Goal: Task Accomplishment & Management: Use online tool/utility

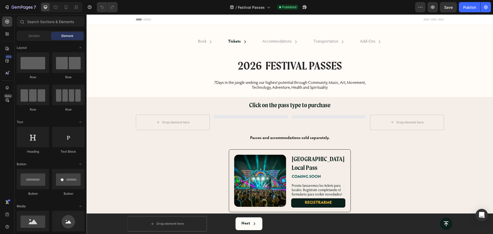
select select "560629773839893489"
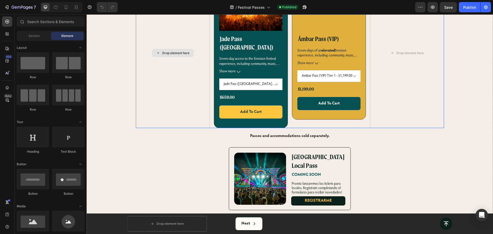
scroll to position [161, 0]
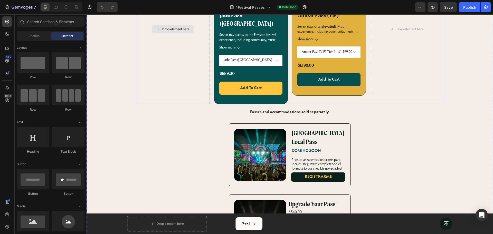
click at [193, 90] on div "Drop element here" at bounding box center [173, 29] width 74 height 150
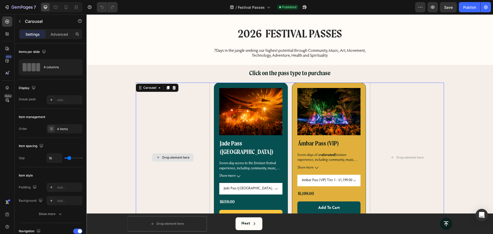
scroll to position [0, 0]
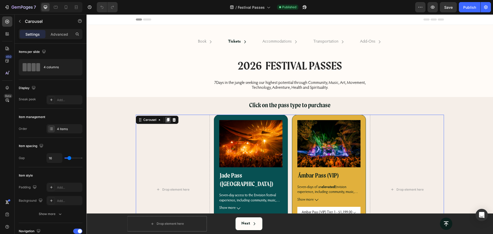
click at [166, 120] on icon at bounding box center [168, 120] width 4 height 4
select select "560629773839893489"
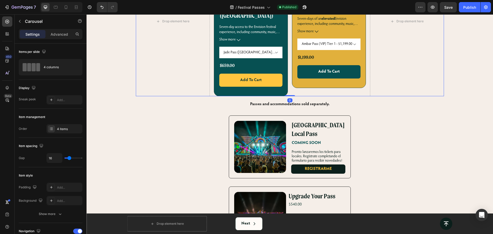
scroll to position [254, 0]
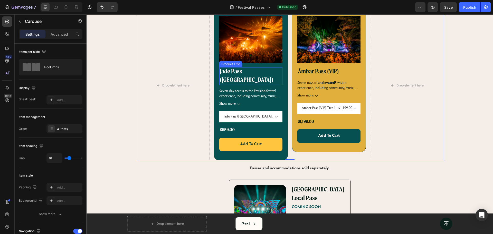
click at [238, 67] on h2 "Jade Pass ([GEOGRAPHIC_DATA])" at bounding box center [250, 76] width 63 height 18
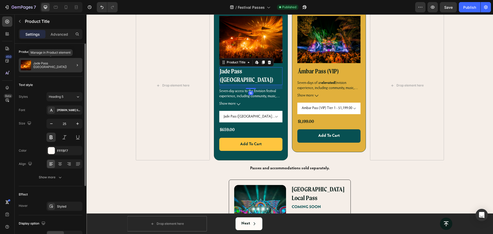
click at [42, 65] on p "Jade Pass ([GEOGRAPHIC_DATA])" at bounding box center [56, 65] width 47 height 7
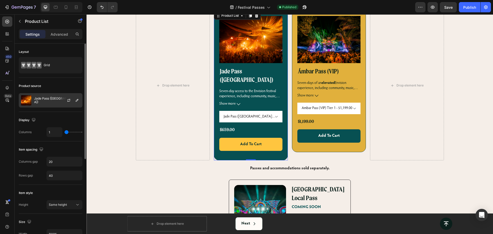
click at [48, 101] on p "Jade Pass ([GEOGRAPHIC_DATA])" at bounding box center [57, 100] width 46 height 7
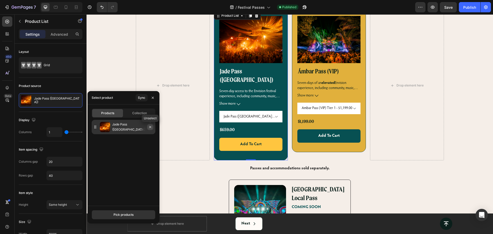
click at [150, 128] on icon "button" at bounding box center [150, 127] width 4 height 4
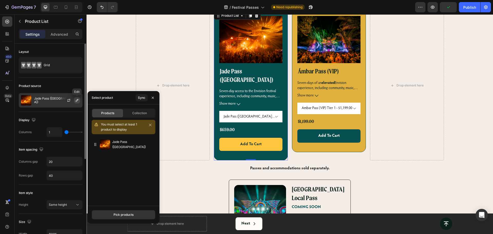
click at [78, 100] on icon "button" at bounding box center [77, 100] width 3 height 3
click at [120, 210] on div "Jade Pass ([GEOGRAPHIC_DATA])" at bounding box center [124, 173] width 72 height 72
click at [118, 212] on button "Pick products" at bounding box center [124, 214] width 64 height 9
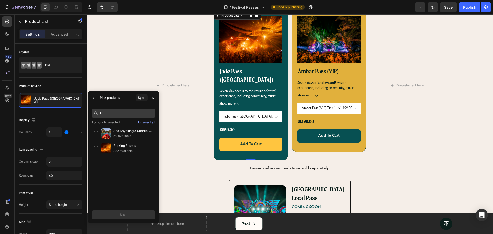
type input "k"
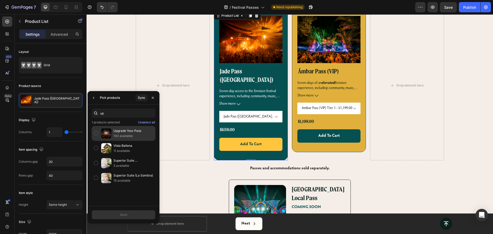
type input "up"
click at [123, 134] on p "100 available" at bounding box center [134, 136] width 40 height 5
click at [127, 213] on div "Save" at bounding box center [123, 215] width 7 height 5
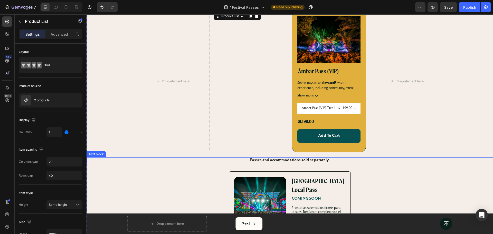
select select "560629773839893489"
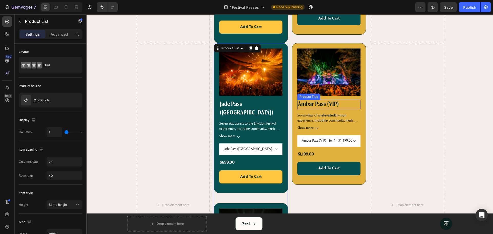
scroll to position [213, 0]
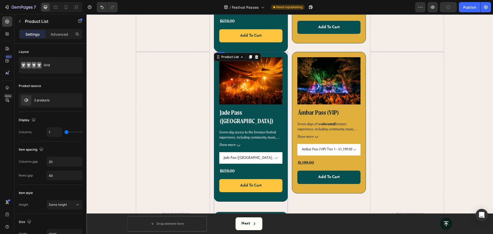
click at [283, 52] on div "Product Images Jade Pass ([GEOGRAPHIC_DATA]) Product Title Seven-day access to …" at bounding box center [251, 127] width 74 height 150
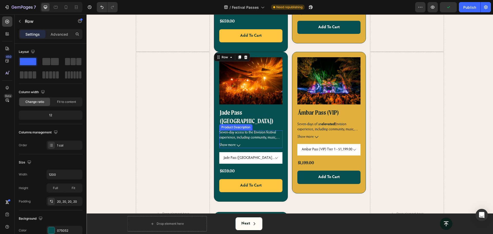
click at [279, 131] on div "Seven-day access to the Envision festival experience, including community, musi…" at bounding box center [250, 135] width 63 height 9
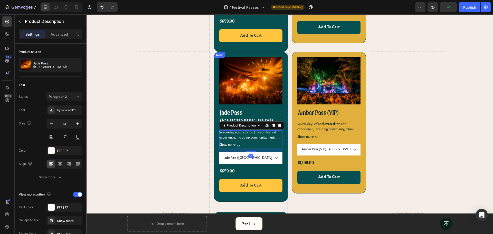
click at [282, 121] on div "Product Images Jade Pass ([GEOGRAPHIC_DATA]) Product Title Seven-day access to …" at bounding box center [251, 127] width 74 height 150
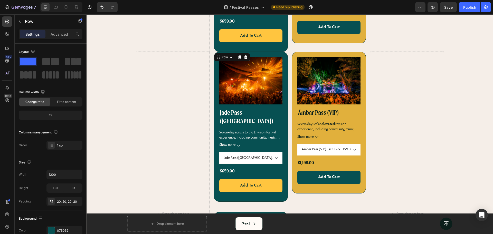
click at [215, 59] on div "Product Images Jade Pass ([GEOGRAPHIC_DATA]) Product Title Seven-day access to …" at bounding box center [251, 127] width 74 height 150
click at [243, 54] on div at bounding box center [246, 57] width 6 height 6
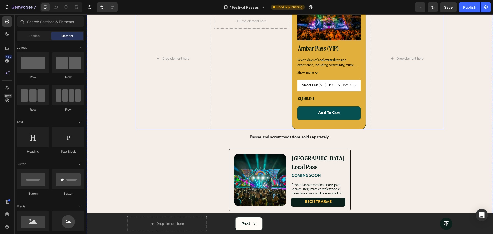
select select "560629773839893489"
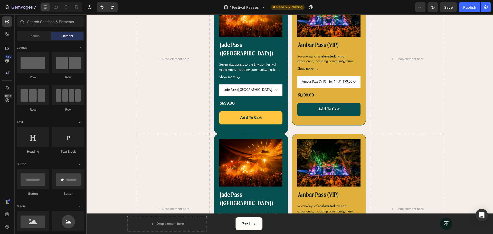
scroll to position [181, 0]
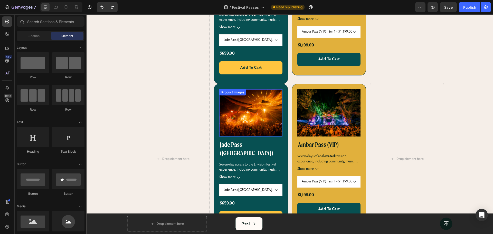
click at [233, 106] on img at bounding box center [250, 113] width 63 height 48
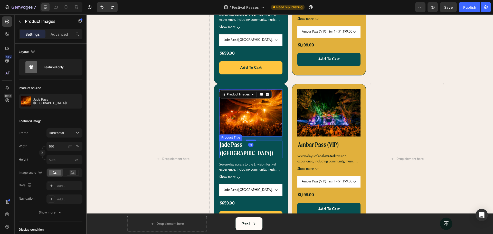
click at [235, 141] on h2 "Jade Pass ([GEOGRAPHIC_DATA])" at bounding box center [250, 150] width 63 height 18
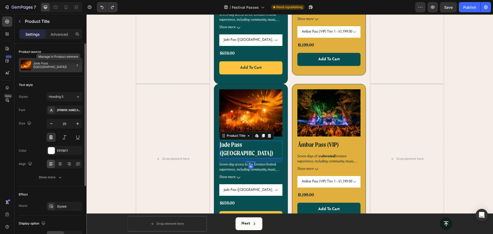
click at [73, 66] on div at bounding box center [75, 65] width 14 height 14
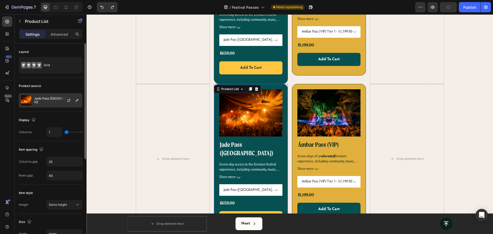
click at [57, 99] on div "Jade Pass ([GEOGRAPHIC_DATA])" at bounding box center [51, 100] width 64 height 14
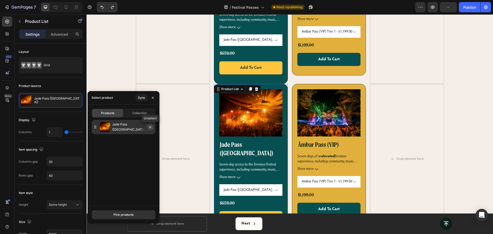
click at [153, 127] on button "button" at bounding box center [150, 127] width 6 height 6
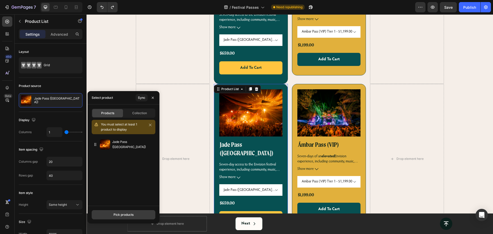
click at [117, 213] on div "Pick products" at bounding box center [124, 215] width 20 height 5
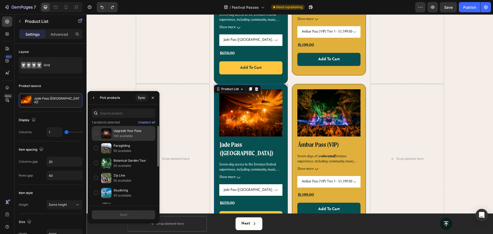
click at [118, 137] on p "100 available" at bounding box center [134, 136] width 40 height 5
click at [122, 216] on div "Save" at bounding box center [123, 215] width 7 height 5
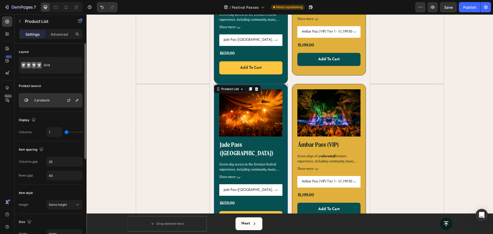
click at [58, 102] on div "2 products" at bounding box center [51, 100] width 64 height 14
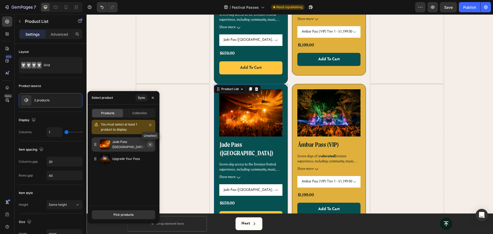
click at [150, 145] on icon "button" at bounding box center [150, 145] width 4 height 4
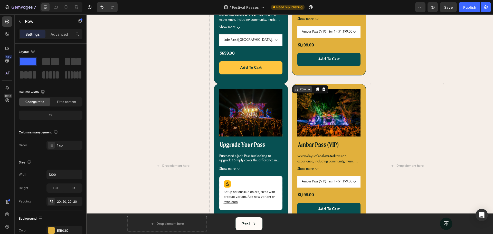
click at [302, 84] on div "Product Images Ámbar Pass (VIP) Product Title Seven-days of an elevated Envisio…" at bounding box center [329, 155] width 74 height 142
click at [322, 141] on h2 "Ámbar Pass (VIP)" at bounding box center [329, 146] width 63 height 10
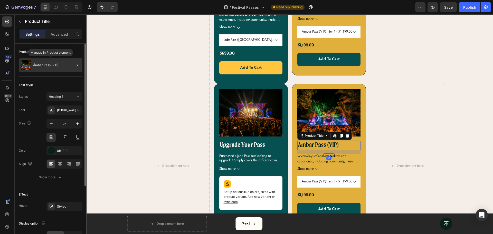
click at [54, 66] on p "Ámbar Pass (VIP)" at bounding box center [45, 65] width 25 height 4
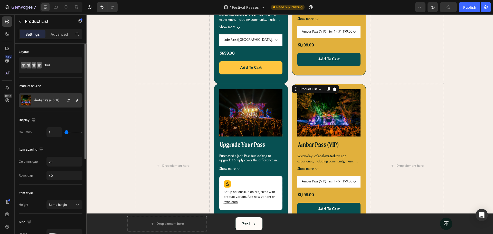
click at [63, 105] on div at bounding box center [71, 101] width 23 height 14
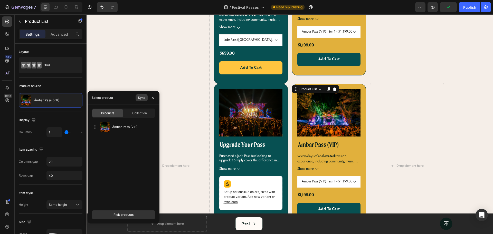
click at [142, 98] on div "Sync" at bounding box center [141, 98] width 7 height 5
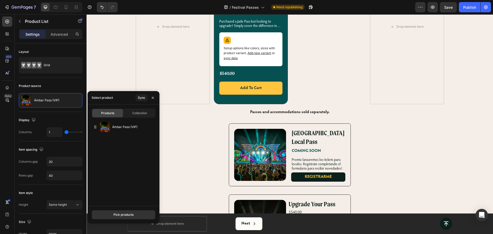
select select "560629773839893489"
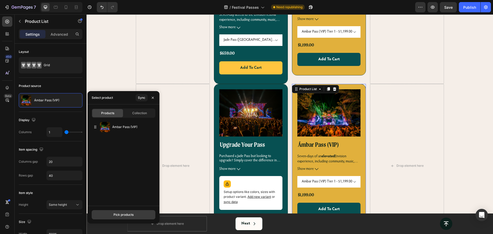
click at [132, 214] on div "Pick products" at bounding box center [124, 215] width 20 height 5
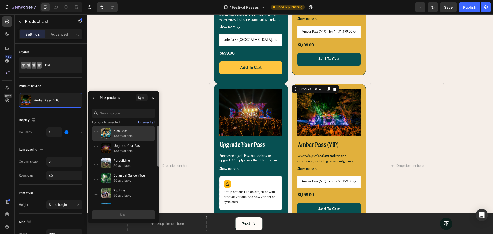
click at [123, 136] on p "100 available" at bounding box center [134, 136] width 40 height 5
click at [127, 214] on div "Save" at bounding box center [123, 215] width 7 height 5
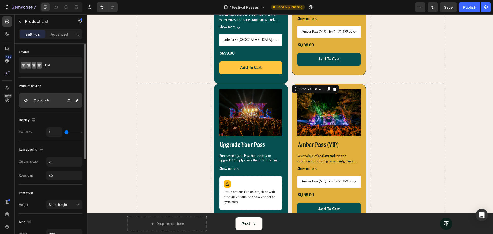
click at [54, 104] on div "2 products" at bounding box center [51, 100] width 64 height 14
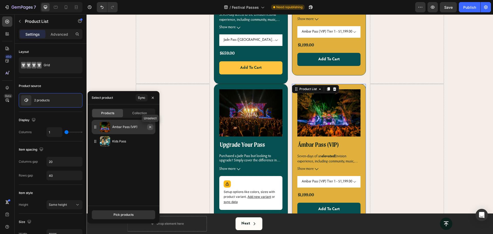
click at [150, 128] on icon "button" at bounding box center [150, 127] width 4 height 4
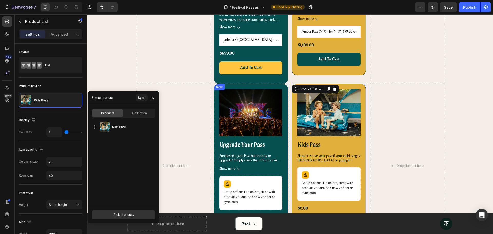
click at [282, 87] on div "Product Images Upgrade Your Pass Product Title Purchased a Jade Pass but lookin…" at bounding box center [251, 166] width 74 height 164
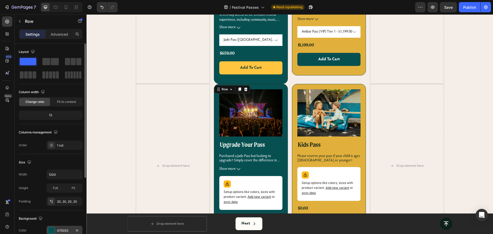
scroll to position [96, 0]
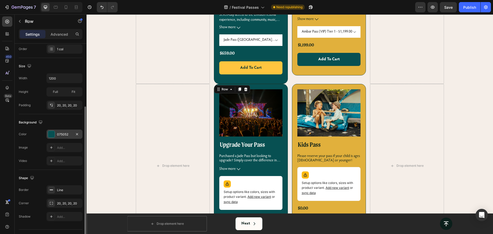
click at [52, 134] on div at bounding box center [51, 134] width 7 height 7
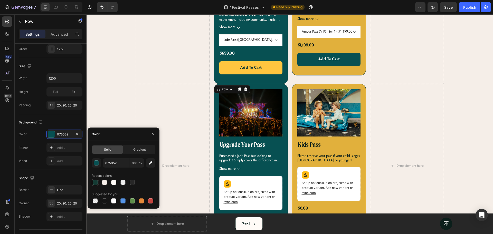
click at [95, 182] on div at bounding box center [95, 182] width 5 height 5
type input "153B34"
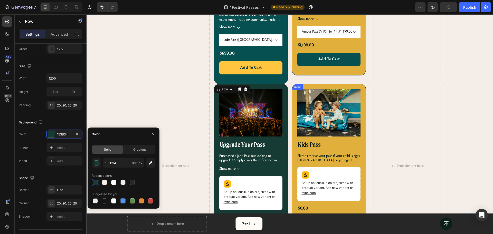
click at [293, 135] on div "Product Images Kids Pass Product Title Please reserve your pass if your child i…" at bounding box center [329, 161] width 74 height 155
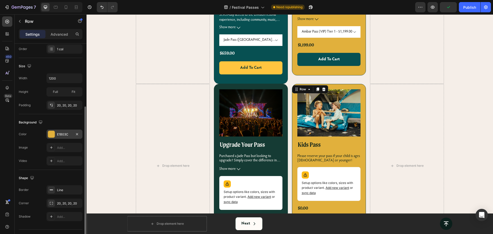
click at [52, 135] on div at bounding box center [51, 134] width 7 height 7
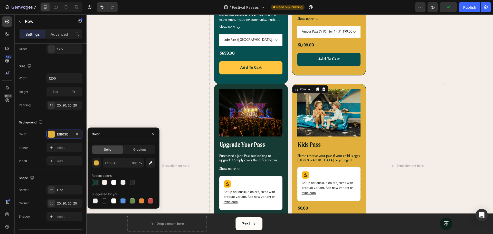
click at [96, 182] on div at bounding box center [95, 182] width 5 height 5
type input "153B34"
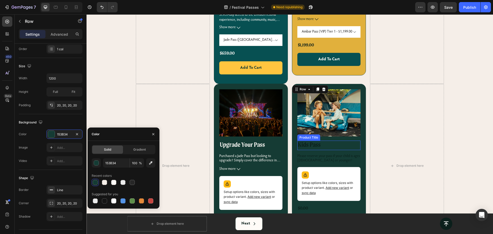
click at [311, 141] on h2 "Kids Pass" at bounding box center [329, 146] width 63 height 10
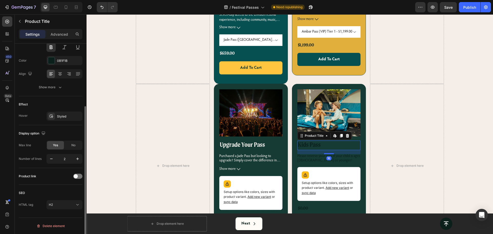
scroll to position [0, 0]
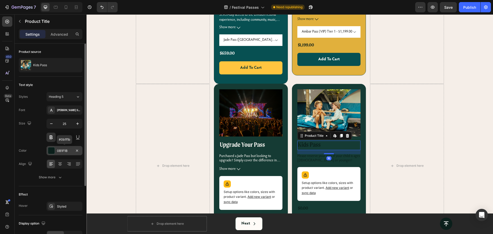
click at [52, 152] on div at bounding box center [51, 150] width 7 height 7
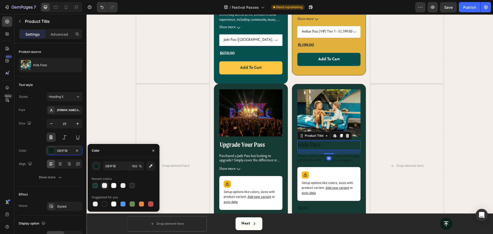
click at [103, 185] on div at bounding box center [104, 185] width 5 height 5
type input "F5EEE8"
click at [310, 155] on span "Please reserve your pass if your child is ages [DEMOGRAPHIC_DATA] or younger!" at bounding box center [329, 159] width 63 height 8
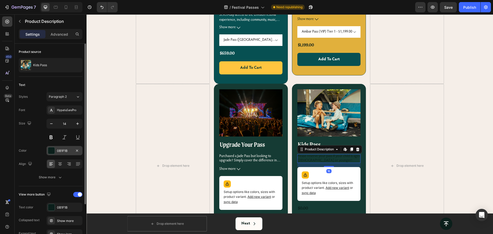
click at [54, 153] on div at bounding box center [51, 150] width 7 height 7
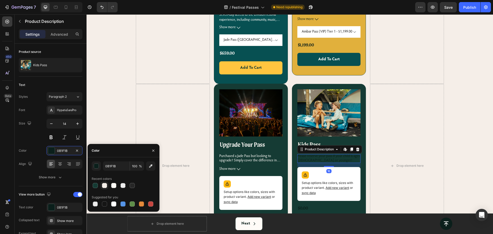
click at [105, 185] on div at bounding box center [104, 185] width 5 height 5
type input "F5EEE8"
click at [312, 190] on div "Setup options like colors, sizes with product variant. Add new variant or sync …" at bounding box center [329, 184] width 59 height 29
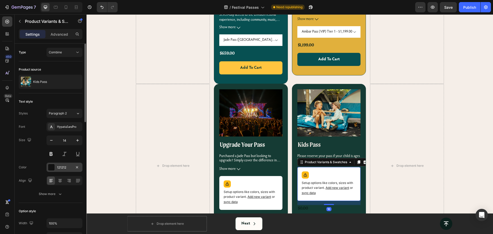
click at [49, 168] on div at bounding box center [51, 167] width 7 height 7
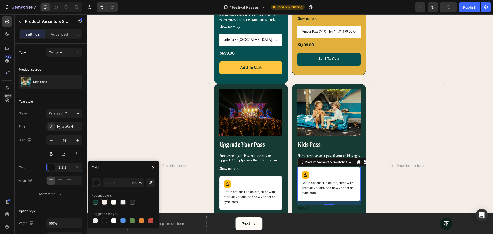
click at [104, 203] on div at bounding box center [104, 202] width 5 height 5
type input "F5EEE8"
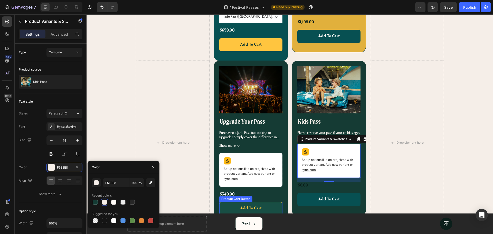
scroll to position [213, 0]
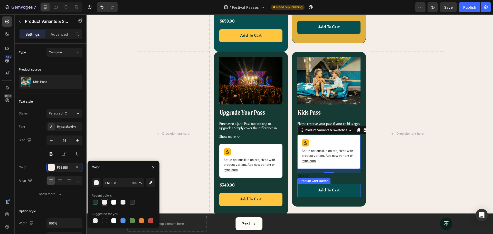
click at [303, 173] on div "$0.00" at bounding box center [303, 176] width 11 height 7
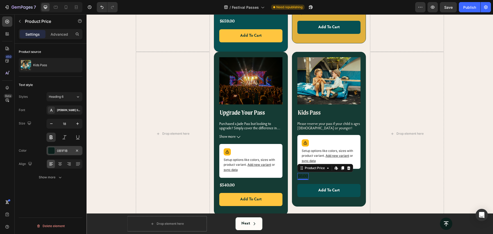
click at [48, 151] on div at bounding box center [51, 150] width 7 height 7
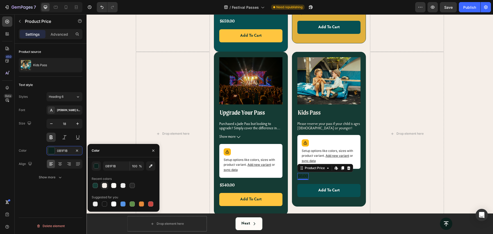
click at [105, 186] on div at bounding box center [104, 185] width 5 height 5
type input "F5EEE8"
click at [307, 184] on button "Add To Cart" at bounding box center [329, 190] width 63 height 13
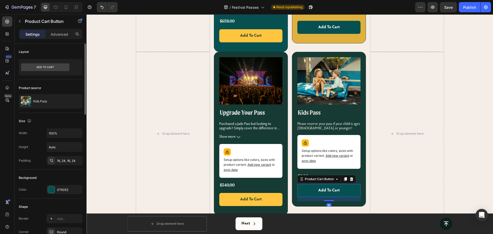
scroll to position [96, 0]
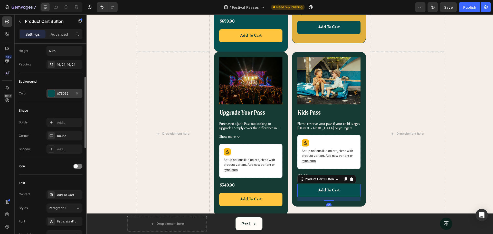
click at [51, 89] on div "075052" at bounding box center [65, 93] width 36 height 9
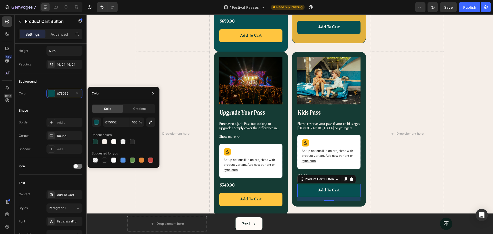
click at [430, 150] on div "Drop element here" at bounding box center [407, 134] width 74 height 164
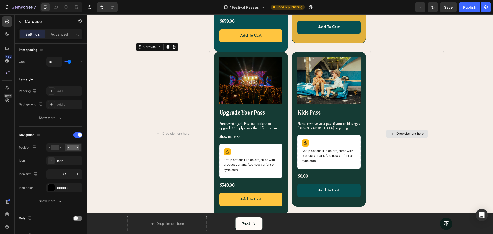
scroll to position [0, 0]
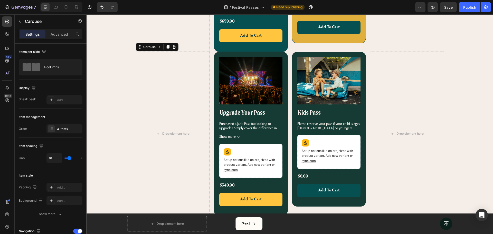
click at [286, 52] on div "Drop element here Product Images Upgrade Your Pass Product Title Purchased a Ja…" at bounding box center [290, 134] width 308 height 164
click at [54, 31] on div "Advanced" at bounding box center [60, 34] width 26 height 8
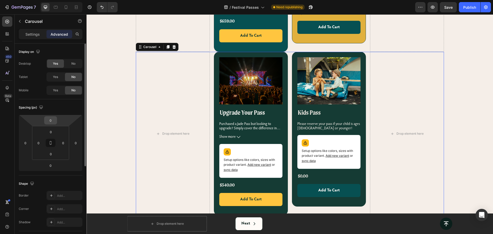
click at [45, 120] on div "0" at bounding box center [50, 120] width 13 height 8
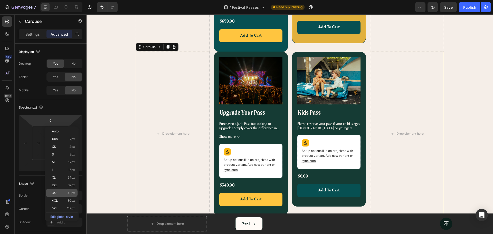
click at [61, 190] on div "3XL 48px" at bounding box center [62, 193] width 32 height 8
type input "48"
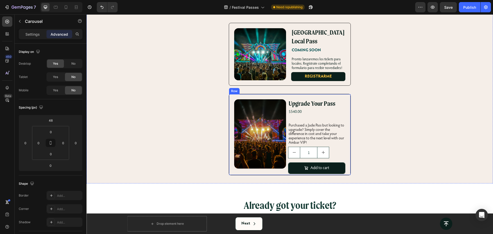
scroll to position [438, 0]
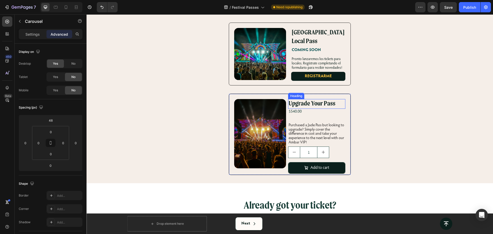
click at [342, 99] on h2 "Upgrade Your Pass" at bounding box center [316, 104] width 57 height 10
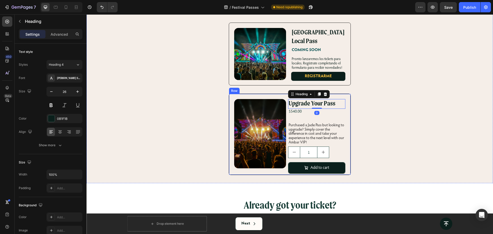
click at [347, 94] on div "Image Upgrade Your Pass Heading 0 $540.00 Product Price Product Price Row Purch…" at bounding box center [290, 134] width 122 height 81
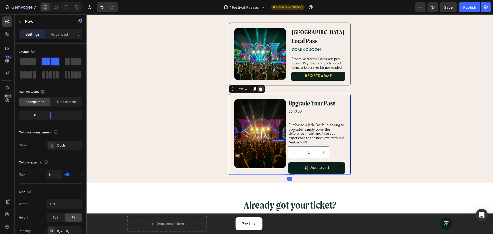
click at [260, 87] on icon at bounding box center [260, 89] width 3 height 4
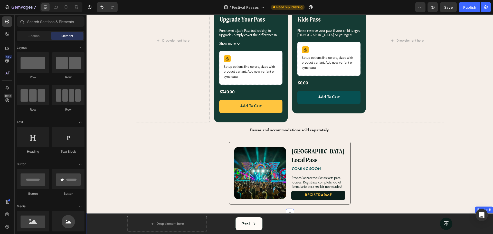
scroll to position [309, 0]
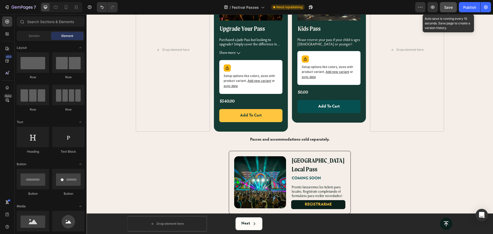
click at [451, 9] on span "Save" at bounding box center [448, 7] width 8 height 4
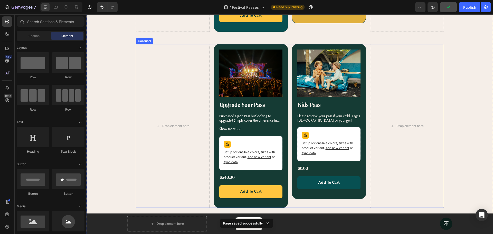
scroll to position [213, 0]
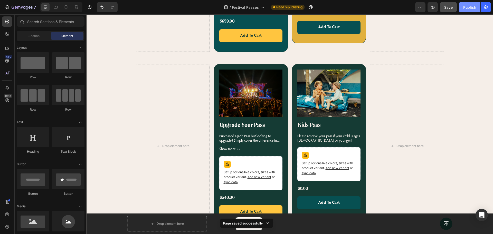
click at [466, 9] on div "Publish" at bounding box center [469, 7] width 13 height 5
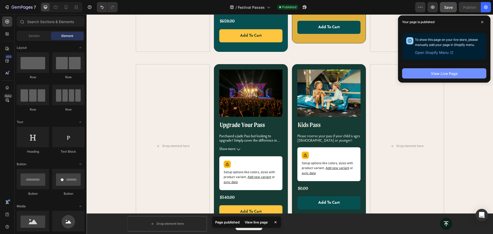
click at [428, 73] on button "View Live Page" at bounding box center [444, 73] width 84 height 10
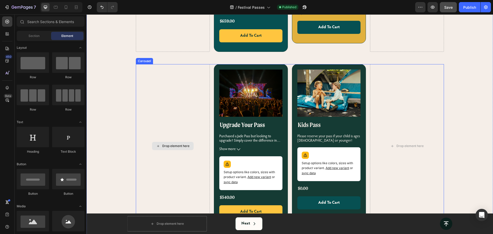
click at [182, 64] on div "Drop element here" at bounding box center [173, 146] width 74 height 164
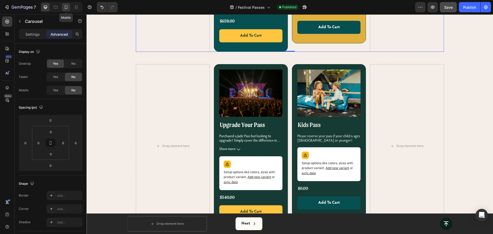
click at [68, 6] on icon at bounding box center [65, 7] width 5 height 5
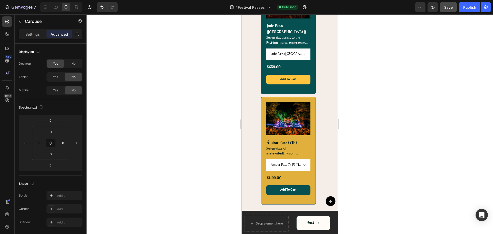
scroll to position [161, 0]
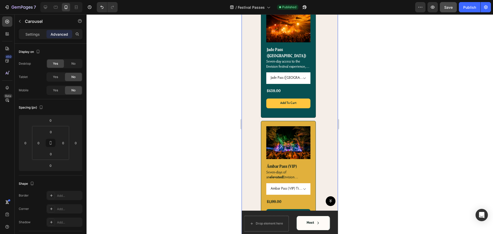
click at [320, 57] on div "Product Images Jade Pass ([GEOGRAPHIC_DATA]) Product Title Seven-day access to …" at bounding box center [290, 61] width 96 height 114
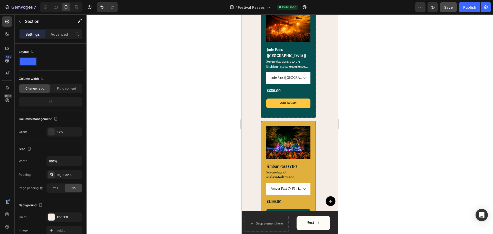
scroll to position [64, 0]
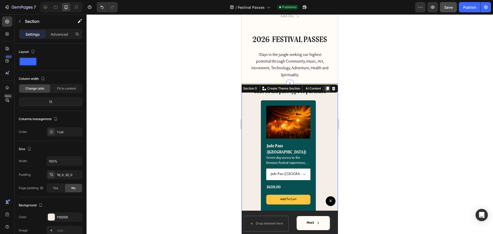
click at [326, 88] on icon at bounding box center [327, 89] width 3 height 4
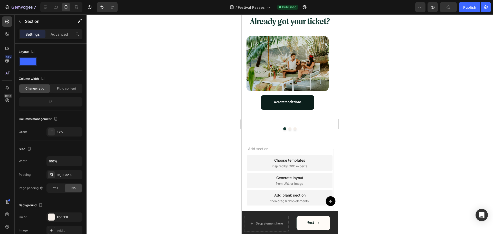
scroll to position [497, 0]
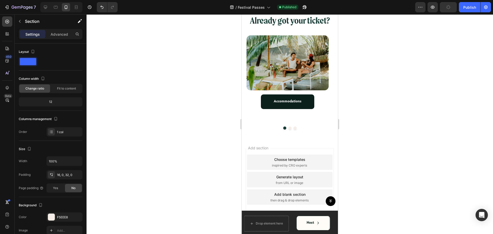
select select "560629773839893489"
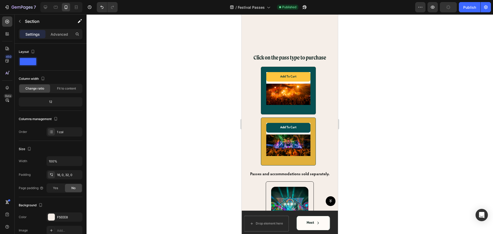
select select "560629773839893489"
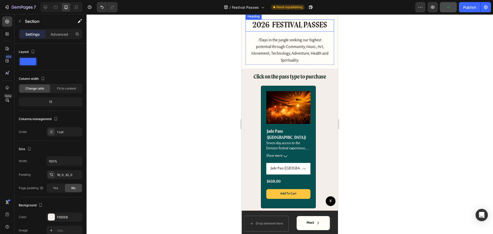
scroll to position [0, 0]
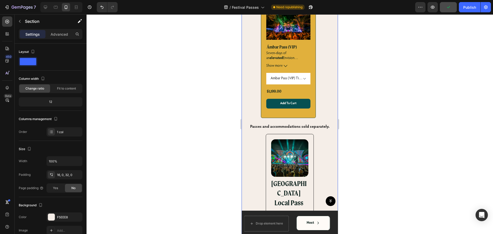
select select "560629773839893489"
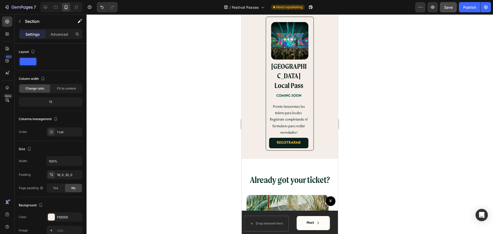
scroll to position [867, 0]
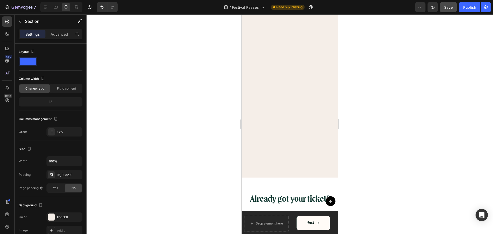
select select "560629773839893489"
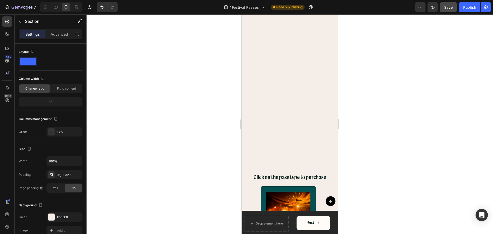
select select "560629773839893489"
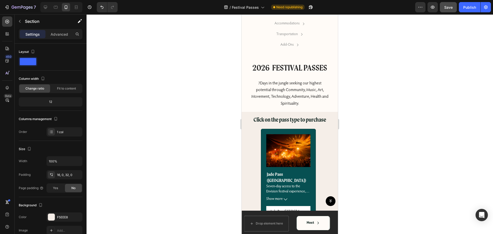
scroll to position [0, 0]
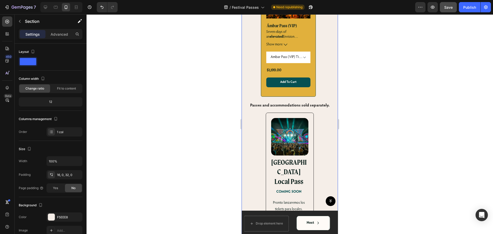
select select "560629773839893489"
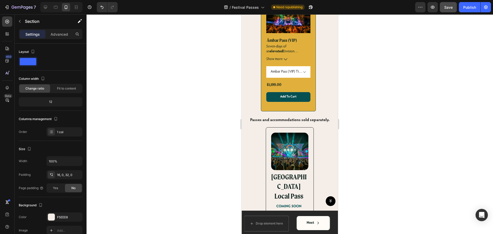
scroll to position [739, 0]
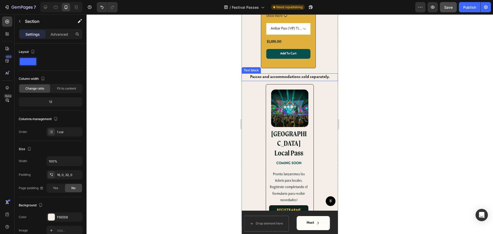
click at [316, 75] on strong "Passes and accommodations sold separately." at bounding box center [289, 77] width 79 height 4
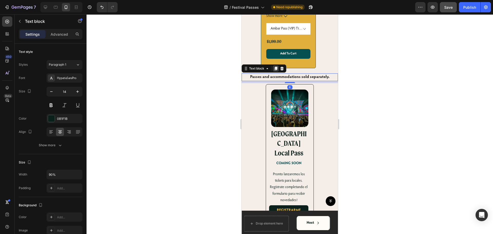
click at [279, 66] on div at bounding box center [276, 69] width 6 height 6
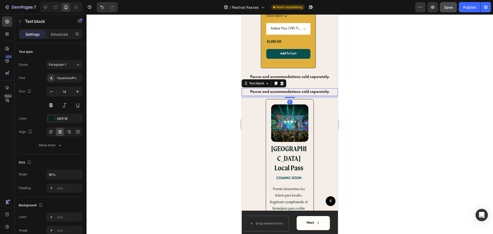
click at [321, 90] on strong "Passes and accommodations sold separately." at bounding box center [289, 92] width 79 height 4
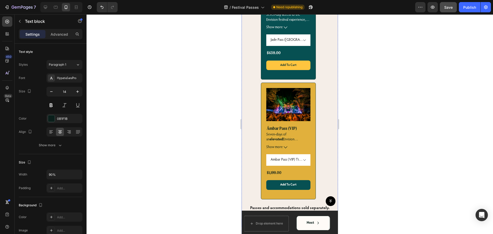
scroll to position [578, 0]
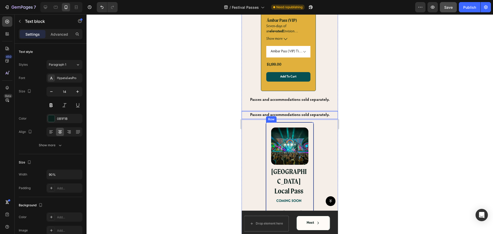
select select "560629773839893489"
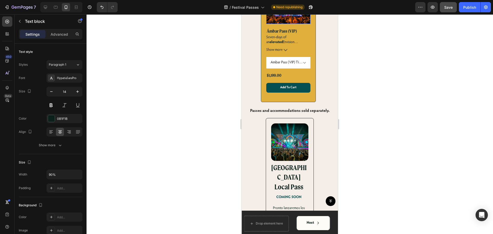
select select "560629773839893489"
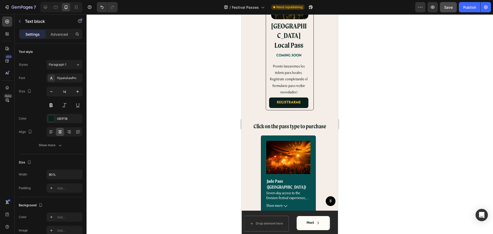
scroll to position [482, 0]
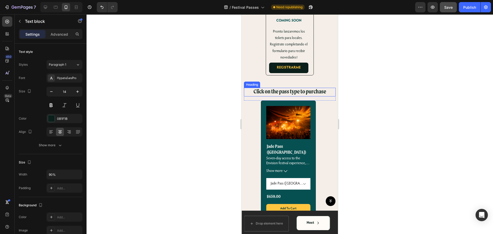
click at [320, 88] on h2 "Click on the pass type to purchase" at bounding box center [289, 92] width 91 height 9
click at [281, 81] on icon at bounding box center [281, 83] width 3 height 4
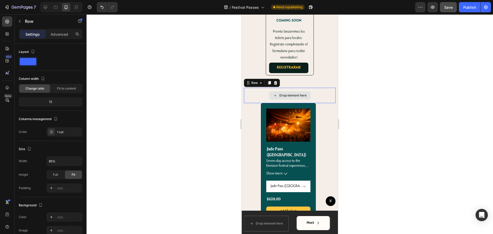
click at [324, 88] on div "Drop element here" at bounding box center [289, 95] width 91 height 15
click at [275, 81] on icon at bounding box center [275, 83] width 3 height 4
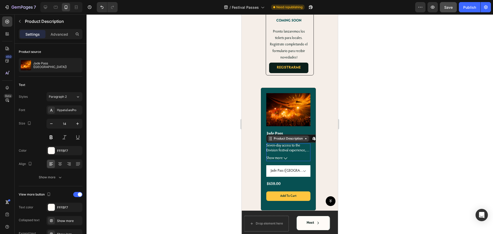
click at [279, 135] on div "Product Description Edit content in Shopify" at bounding box center [298, 139] width 65 height 8
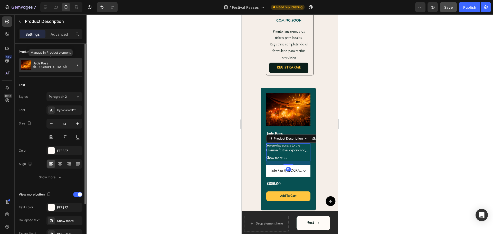
click at [49, 64] on p "Jade Pass ([GEOGRAPHIC_DATA])" at bounding box center [56, 65] width 47 height 7
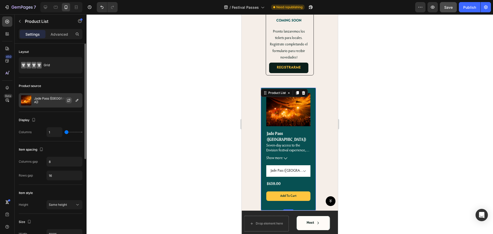
click at [70, 99] on icon "button" at bounding box center [69, 100] width 4 height 4
click at [76, 101] on icon "button" at bounding box center [77, 100] width 3 height 3
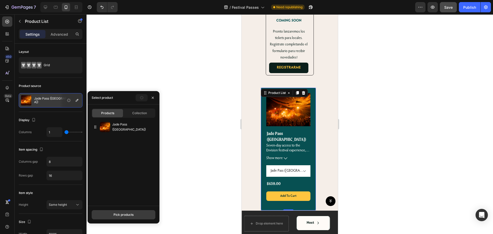
click at [122, 216] on div "Pick products" at bounding box center [124, 215] width 20 height 5
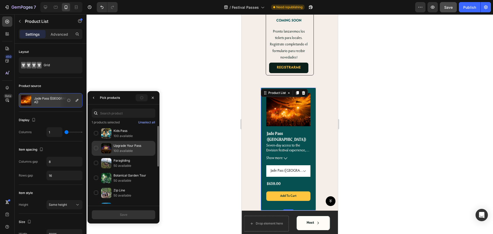
click at [130, 145] on p "Upgrade Your Pass" at bounding box center [134, 145] width 40 height 5
click at [128, 214] on button "Save" at bounding box center [124, 214] width 64 height 9
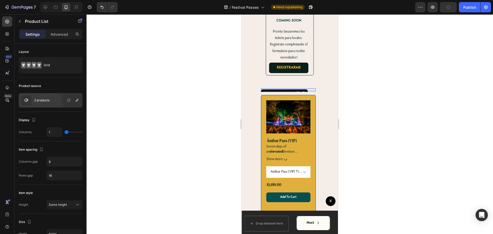
select select "560629773839893489"
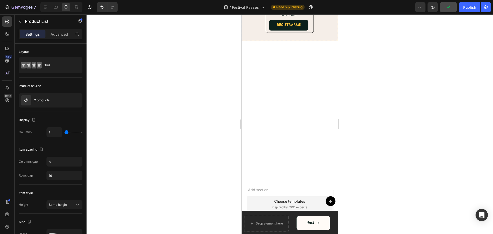
scroll to position [256, 0]
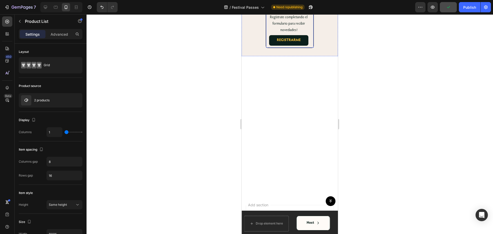
select select "560629773839893489"
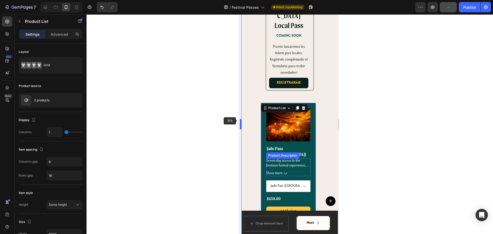
scroll to position [482, 0]
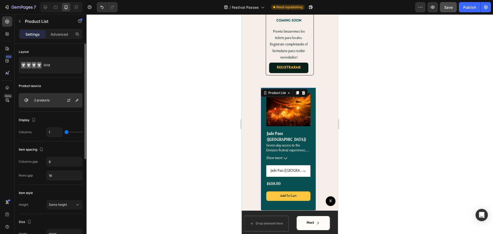
click at [59, 101] on div "2 products" at bounding box center [51, 100] width 64 height 14
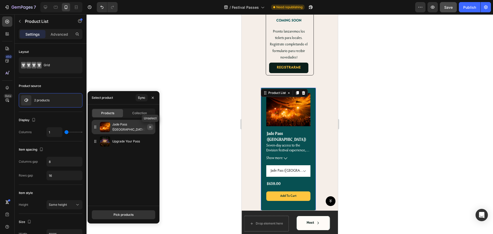
click at [149, 129] on icon "button" at bounding box center [150, 127] width 4 height 4
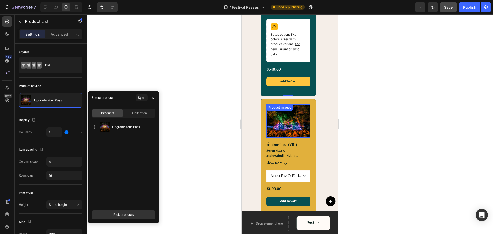
scroll to position [450, 0]
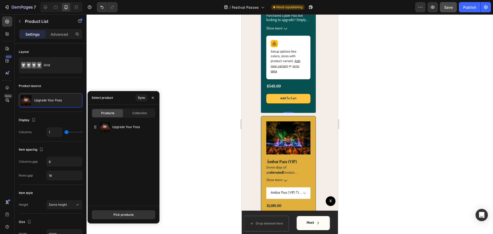
click at [308, 91] on div "Product Images Upgrade Your Pass Product Title Purchased a Jade Pass but lookin…" at bounding box center [288, 38] width 55 height 149
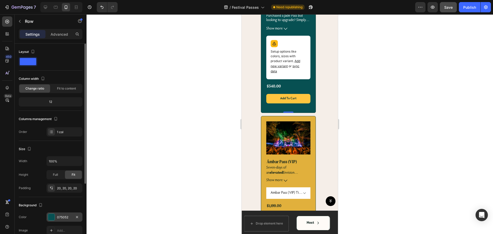
click at [51, 218] on div at bounding box center [51, 217] width 7 height 7
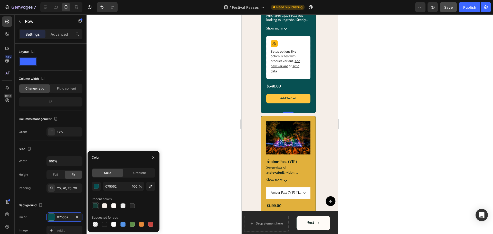
click at [94, 206] on div at bounding box center [95, 205] width 5 height 5
type input "153B34"
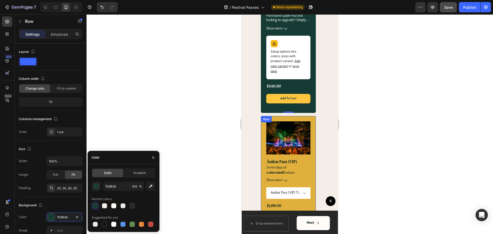
click at [309, 120] on div "Product Images Ámbar Pass (VIP) Product Title Seven-days of an elevated Envisio…" at bounding box center [288, 174] width 55 height 117
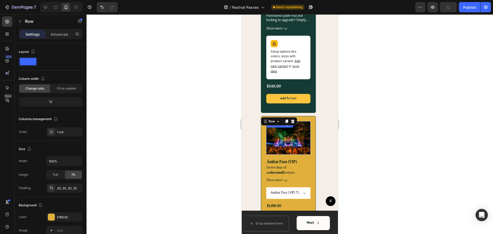
scroll to position [514, 0]
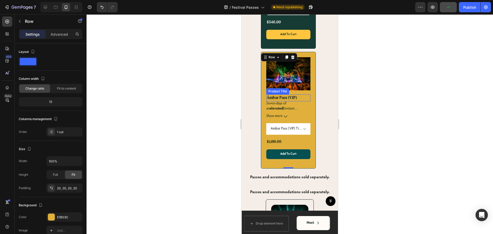
click at [284, 99] on h2 "Ámbar Pass (VIP)" at bounding box center [288, 98] width 44 height 7
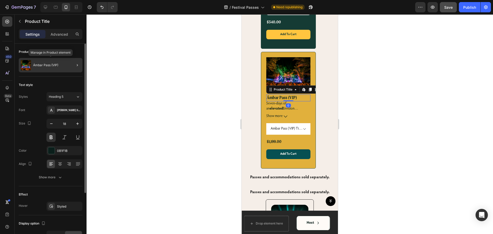
click at [57, 67] on p "Ámbar Pass (VIP)" at bounding box center [45, 65] width 25 height 4
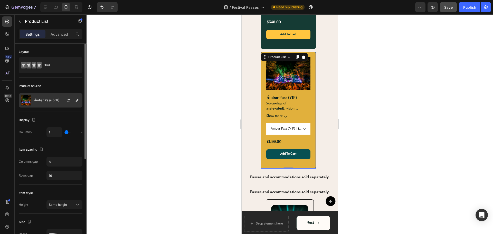
click at [54, 103] on div "Ámbar Pass (VIP)" at bounding box center [51, 100] width 64 height 14
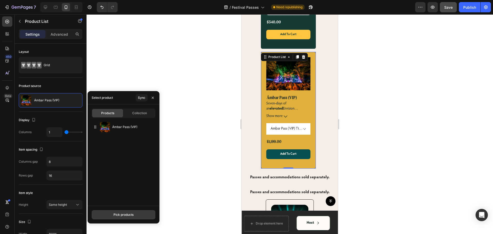
click at [118, 215] on div "Pick products" at bounding box center [124, 215] width 20 height 5
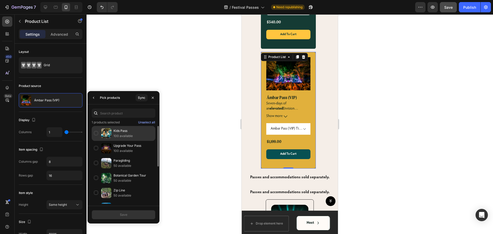
click at [128, 132] on p "Kids Pass" at bounding box center [134, 130] width 40 height 5
click at [126, 214] on div "Save" at bounding box center [123, 215] width 7 height 5
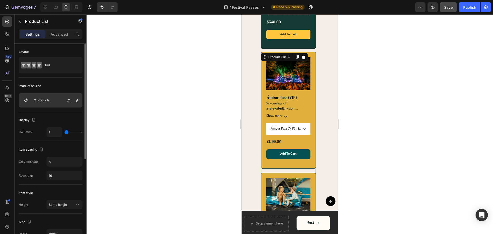
click at [53, 102] on div "2 products" at bounding box center [51, 100] width 64 height 14
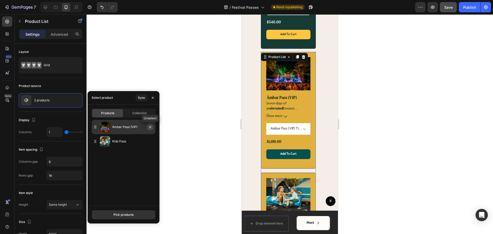
click at [151, 128] on icon "button" at bounding box center [150, 127] width 4 height 4
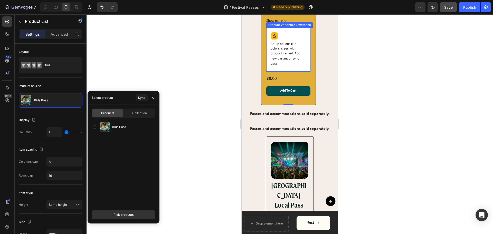
scroll to position [642, 0]
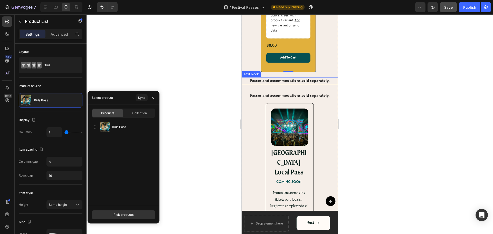
click at [317, 83] on p "Passes and accommodations sold separately." at bounding box center [290, 81] width 86 height 7
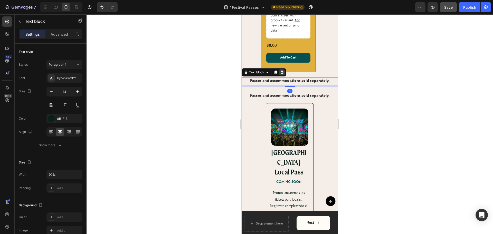
click at [282, 75] on div at bounding box center [282, 72] width 6 height 6
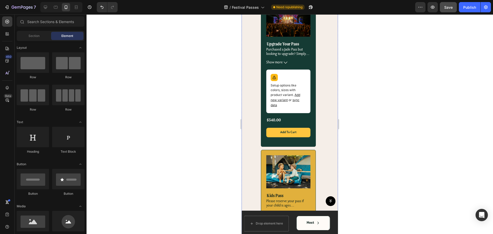
select select "560629773839893489"
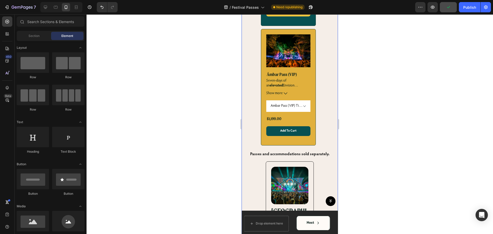
scroll to position [358, 0]
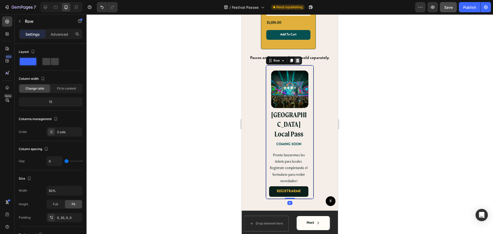
click at [297, 59] on icon at bounding box center [298, 61] width 4 height 4
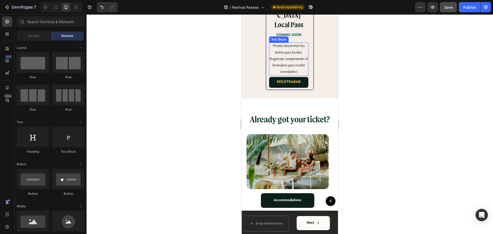
scroll to position [679, 0]
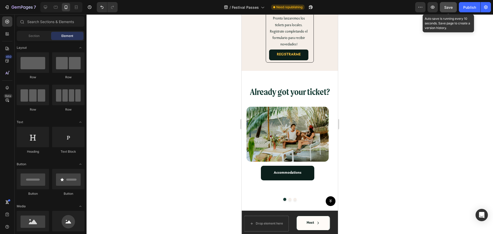
click at [454, 9] on button "Save" at bounding box center [448, 7] width 17 height 10
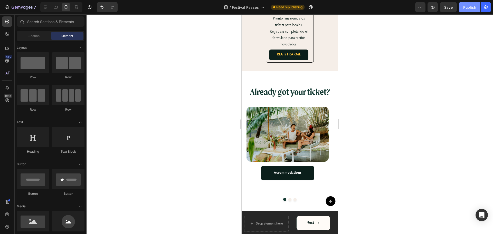
click at [465, 10] on button "Publish" at bounding box center [470, 7] width 22 height 10
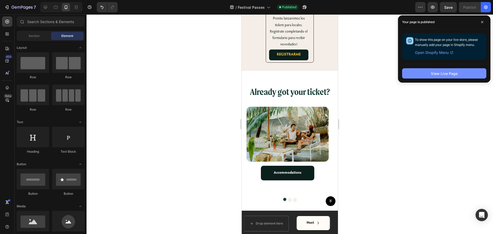
click at [441, 71] on div "View Live Page" at bounding box center [444, 73] width 27 height 5
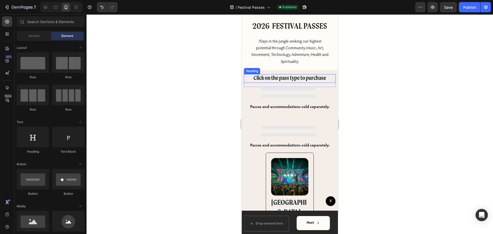
scroll to position [13, 0]
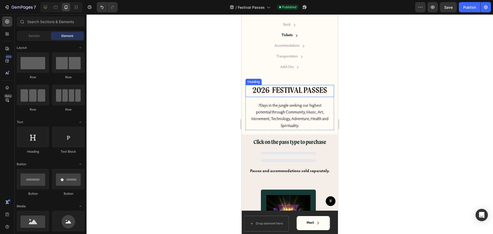
select select "560629773839893489"
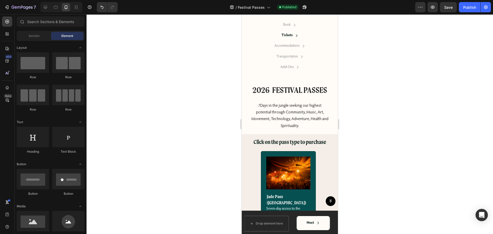
scroll to position [78, 0]
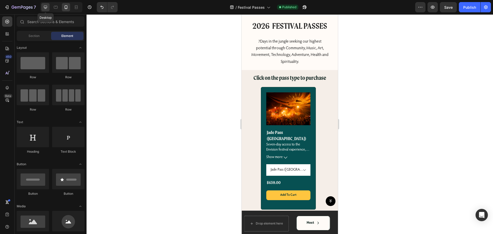
click at [48, 6] on icon at bounding box center [45, 7] width 5 height 5
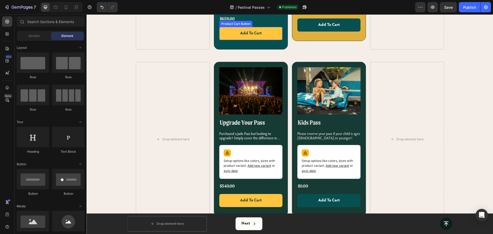
select select "560629773839893489"
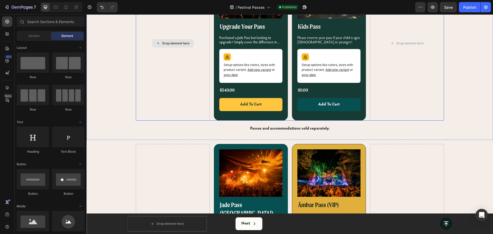
scroll to position [399, 0]
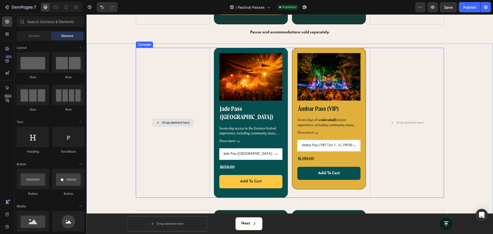
click at [206, 64] on div "Drop element here" at bounding box center [173, 123] width 74 height 150
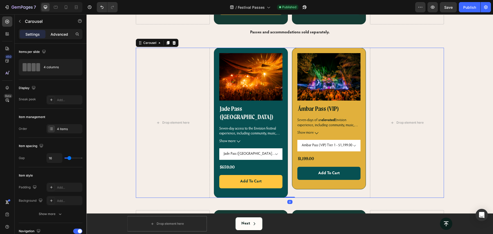
click at [62, 37] on p "Advanced" at bounding box center [59, 34] width 17 height 5
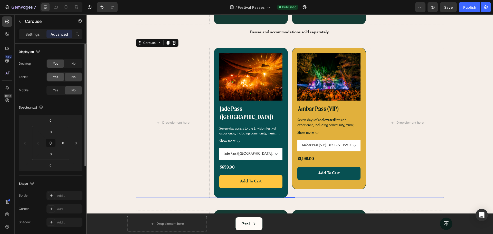
click at [59, 78] on div "Yes" at bounding box center [55, 77] width 17 height 8
click at [75, 62] on span "No" at bounding box center [73, 63] width 4 height 5
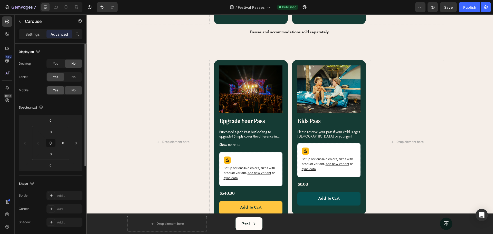
click at [58, 90] on div "Yes" at bounding box center [55, 90] width 17 height 8
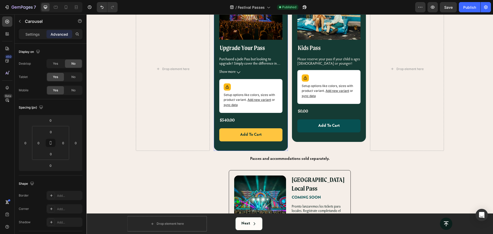
scroll to position [386, 0]
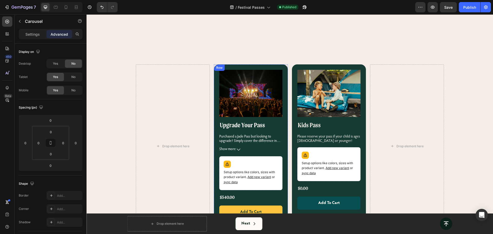
select select "560629773839893489"
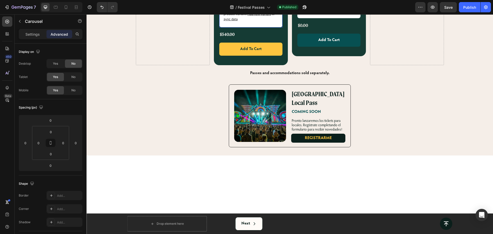
select select "560629773839893489"
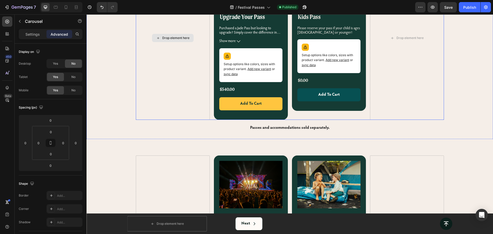
scroll to position [385, 0]
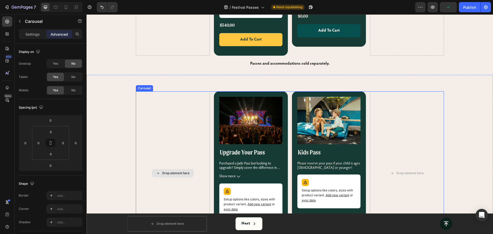
click at [206, 91] on div "Drop element here" at bounding box center [173, 173] width 74 height 164
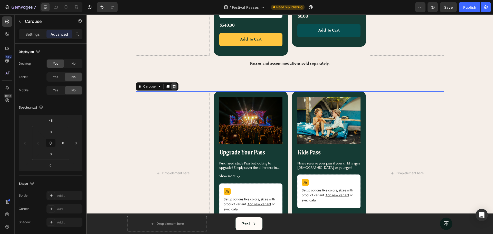
click at [172, 85] on icon at bounding box center [174, 87] width 4 height 4
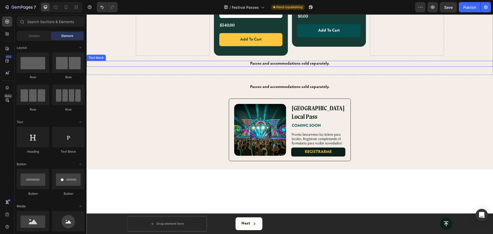
click at [257, 62] on strong "Passes and accommodations sold separately." at bounding box center [289, 64] width 79 height 4
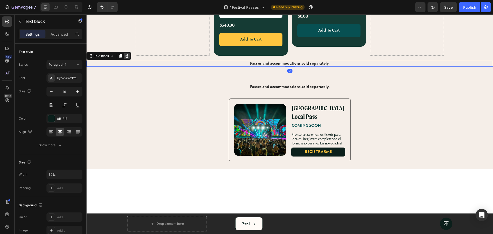
click at [128, 54] on icon at bounding box center [126, 56] width 3 height 4
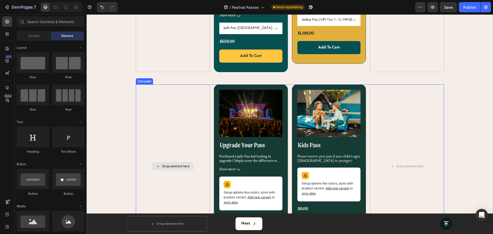
scroll to position [257, 0]
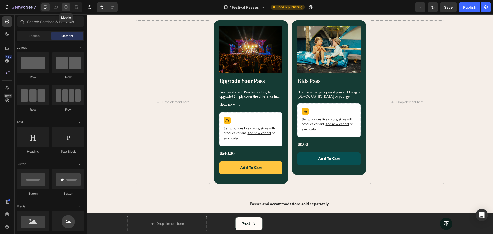
click at [68, 9] on icon at bounding box center [65, 7] width 5 height 5
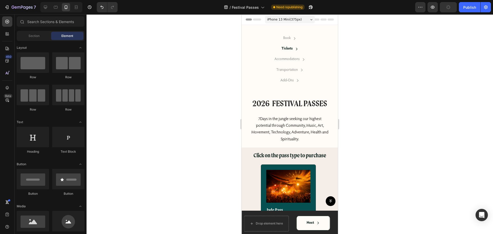
scroll to position [90, 0]
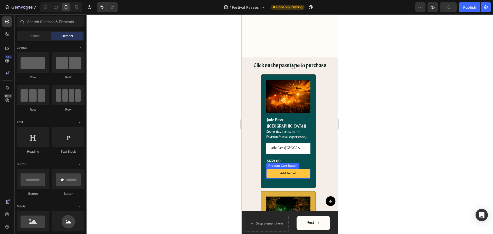
select select "560629773839893489"
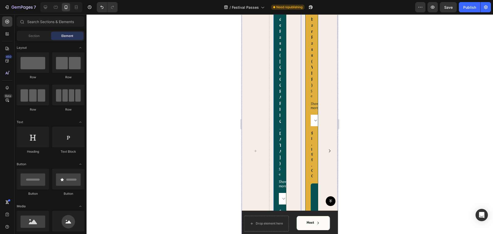
select select "560629773839893489"
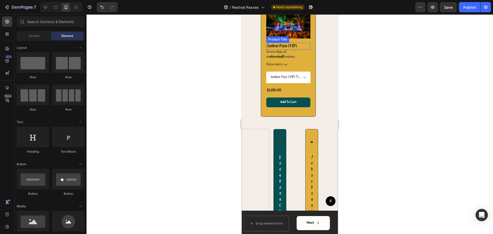
scroll to position [294, 0]
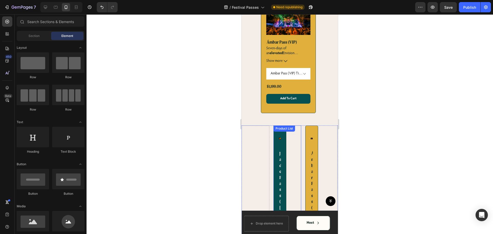
click at [290, 126] on div "Product List" at bounding box center [285, 128] width 20 height 5
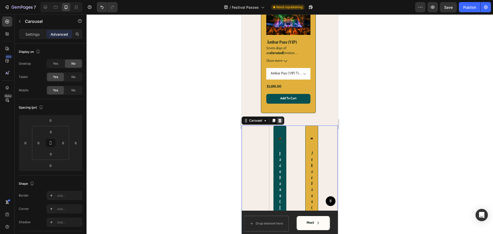
click at [279, 119] on icon at bounding box center [280, 121] width 4 height 4
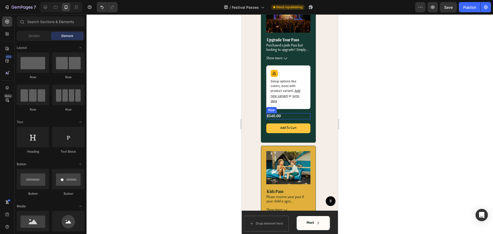
select select "560629773839893489"
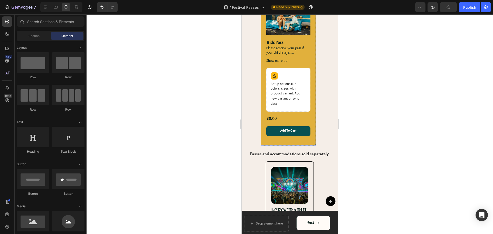
scroll to position [583, 0]
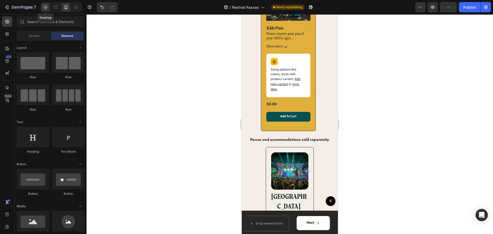
click at [47, 6] on icon at bounding box center [45, 7] width 3 height 3
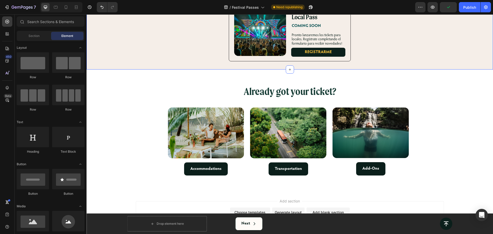
scroll to position [402, 0]
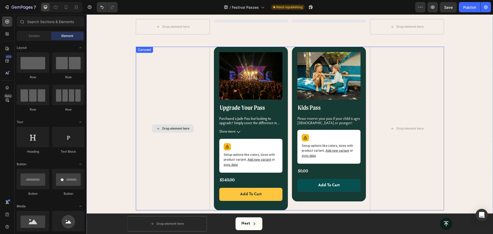
select select "560629773839893489"
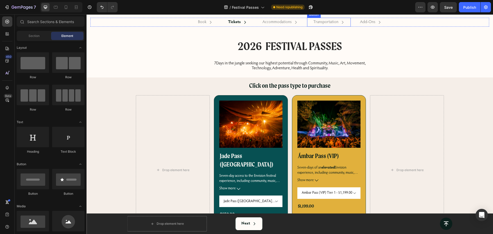
scroll to position [0, 0]
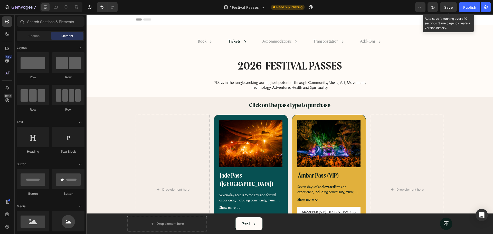
click at [451, 5] on span "Save" at bounding box center [448, 7] width 8 height 4
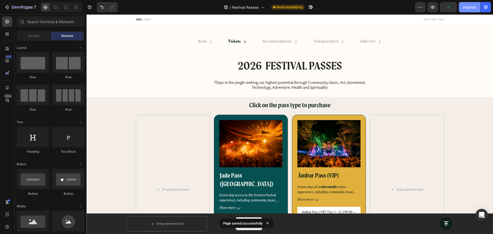
click at [470, 9] on div "Publish" at bounding box center [469, 7] width 13 height 5
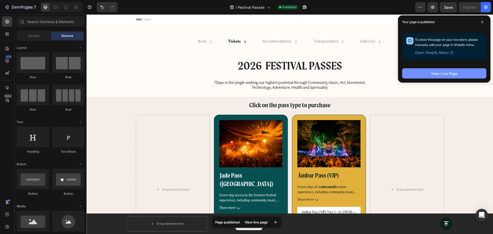
click at [419, 71] on button "View Live Page" at bounding box center [444, 73] width 84 height 10
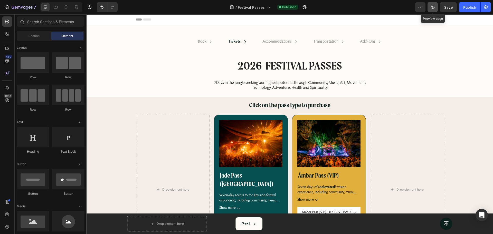
click at [437, 8] on button "button" at bounding box center [433, 7] width 10 height 10
click at [7, 10] on icon "button" at bounding box center [6, 7] width 5 height 5
